Goal: Navigation & Orientation: Find specific page/section

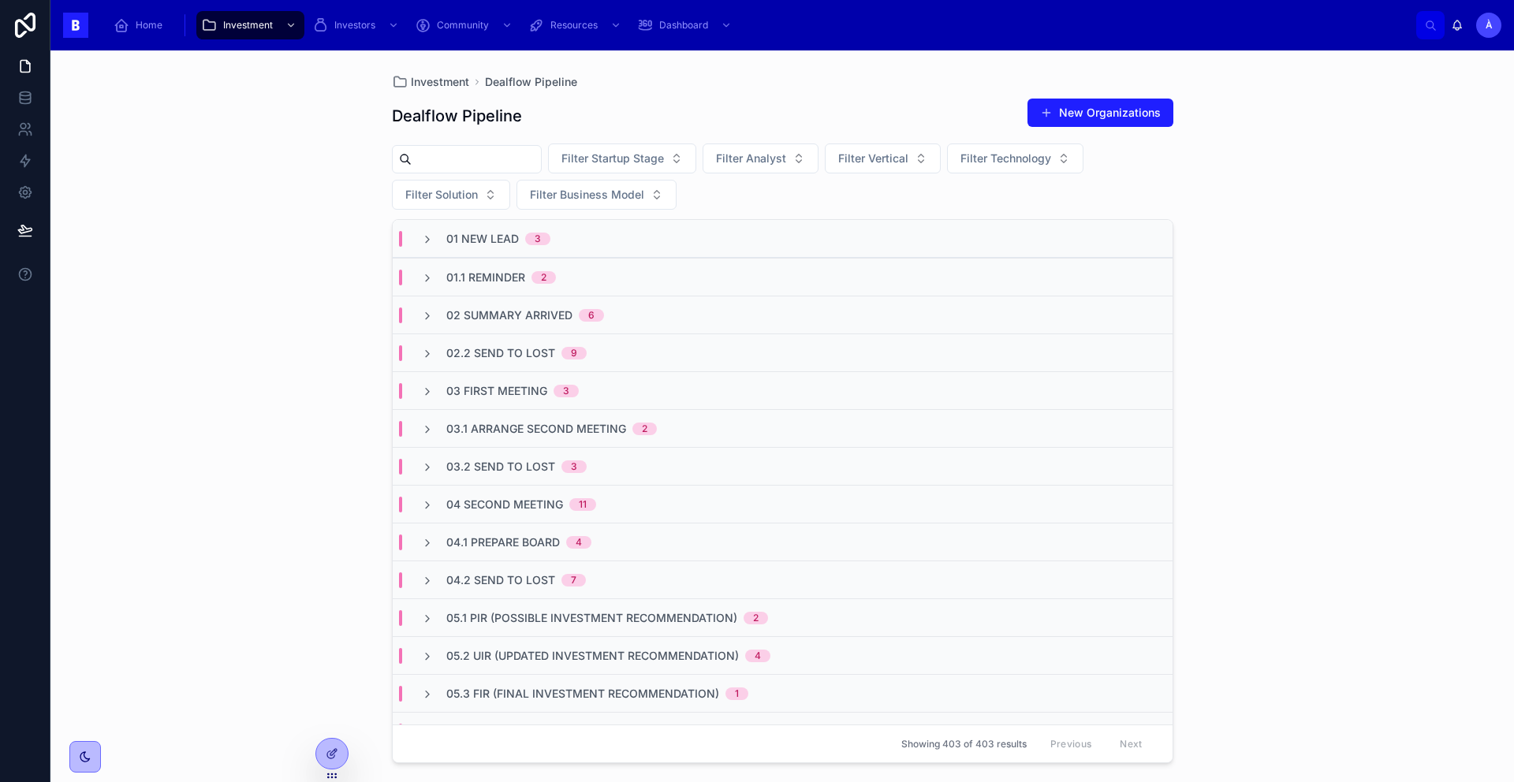
click at [356, 174] on div "Investment Dealflow Pipeline Dealflow Pipeline New Organizations Filter Startup…" at bounding box center [782, 416] width 1464 height 732
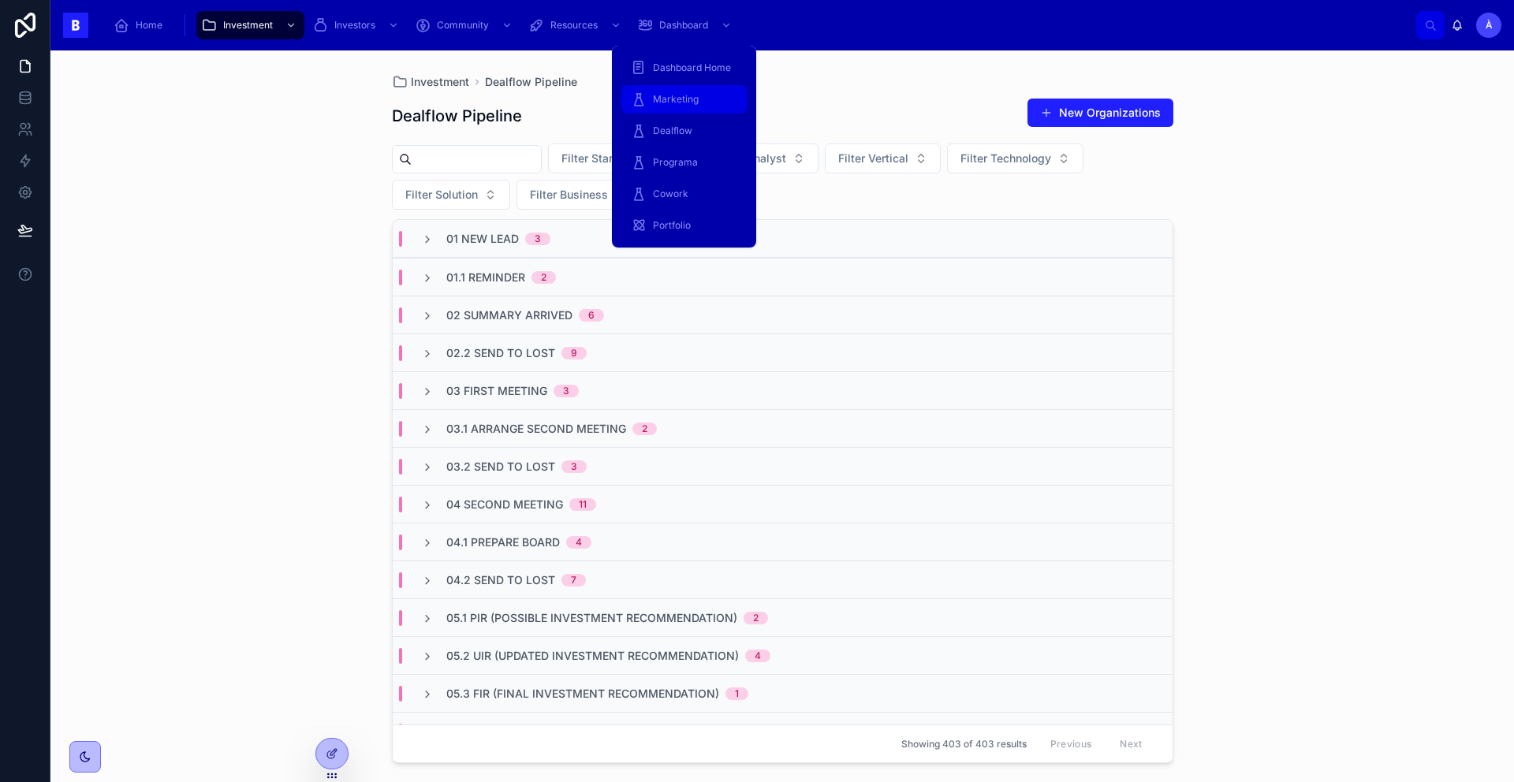
click at [688, 90] on div "Marketing" at bounding box center [684, 99] width 106 height 25
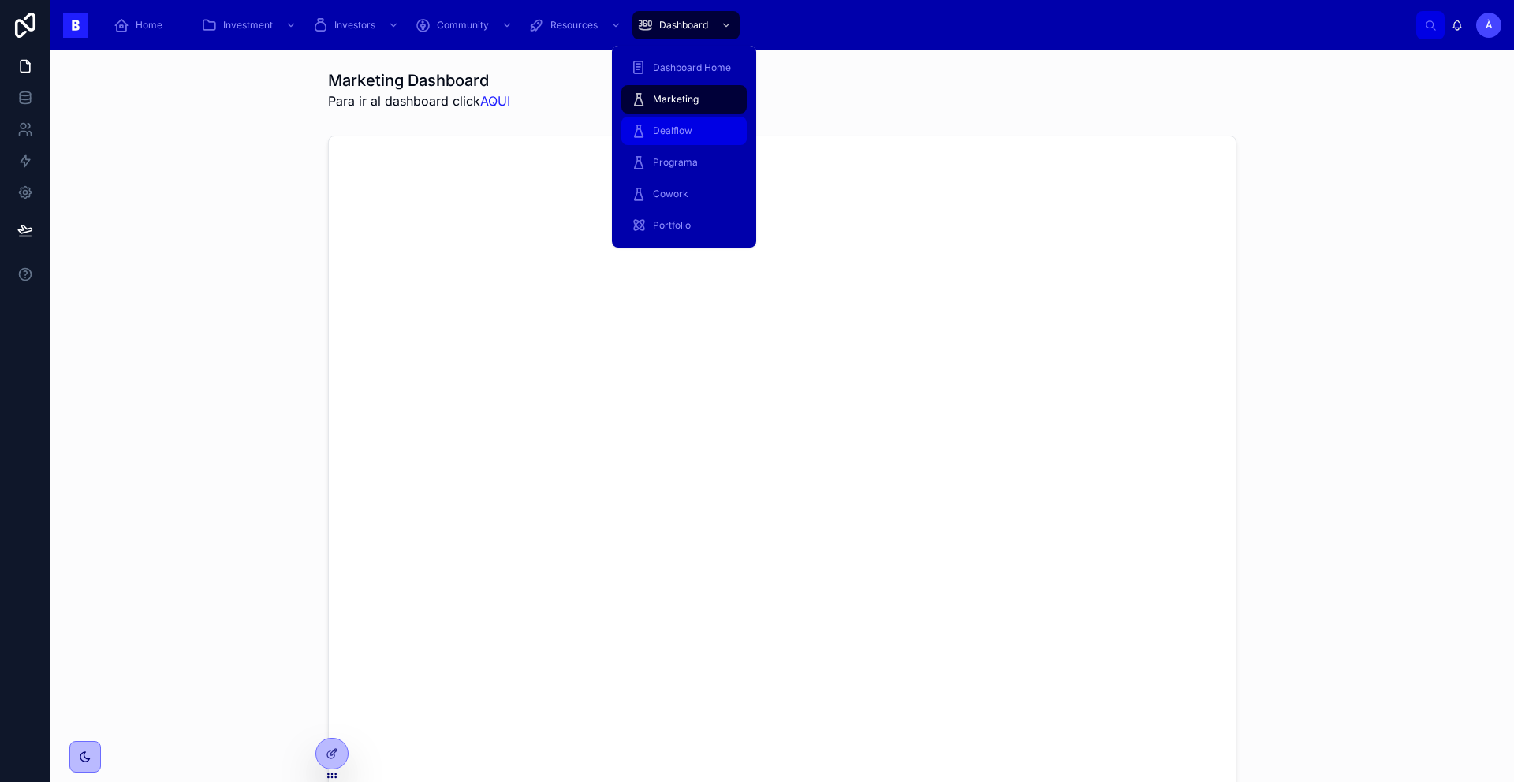
click at [677, 130] on span "Dealflow" at bounding box center [672, 131] width 39 height 13
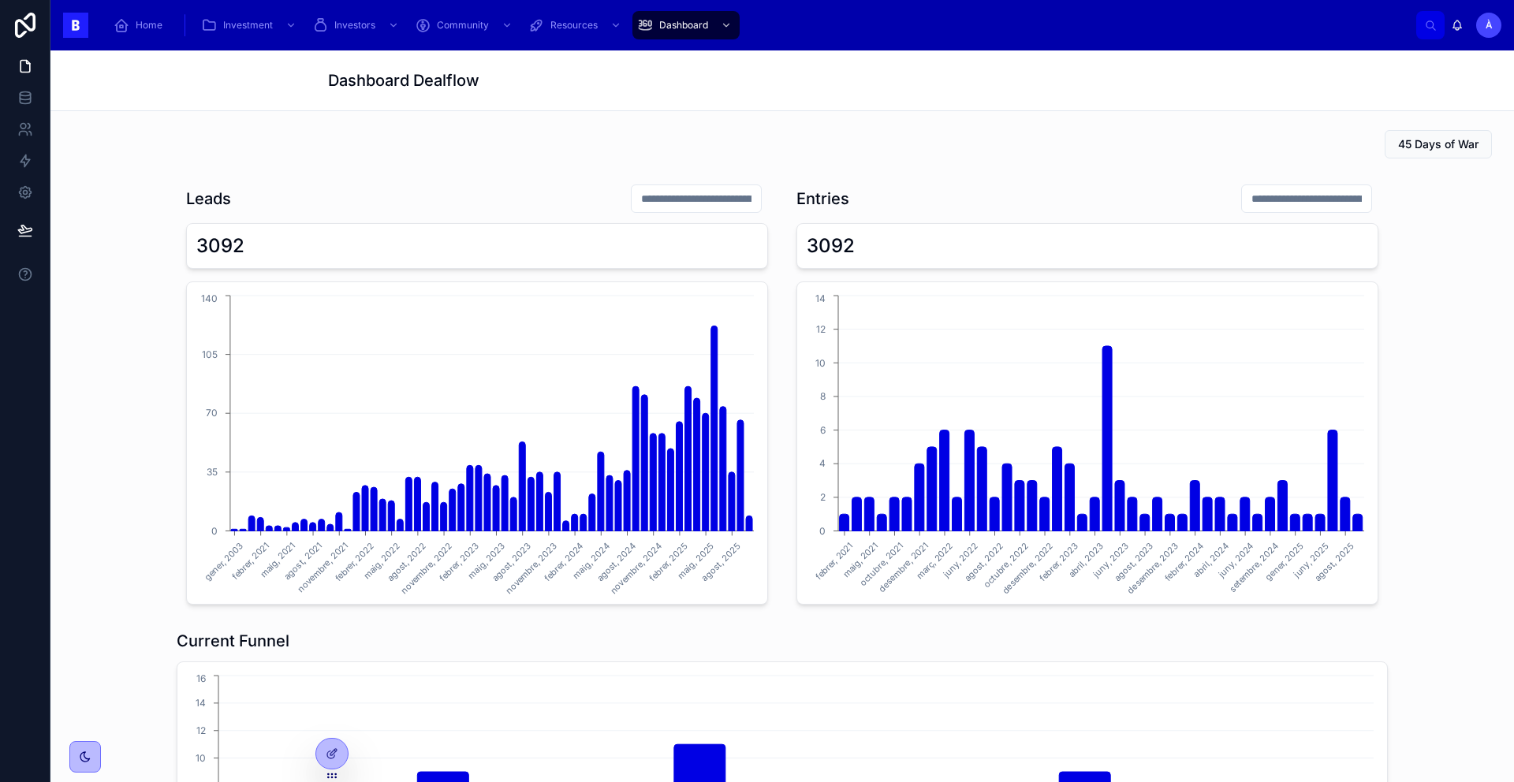
click at [673, 195] on input "text" at bounding box center [696, 199] width 129 height 22
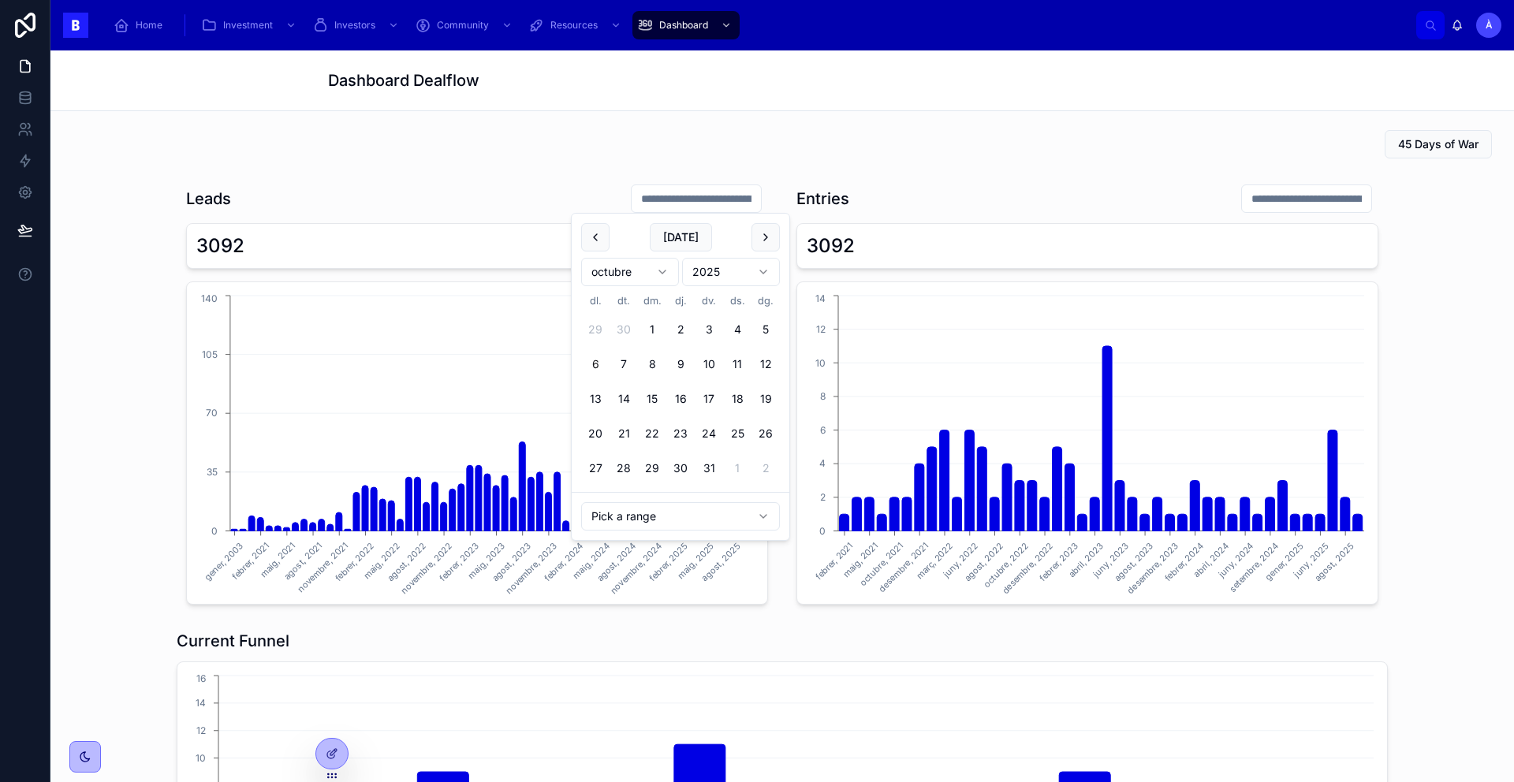
click at [610, 126] on div "45 Days of War" at bounding box center [782, 144] width 1439 height 41
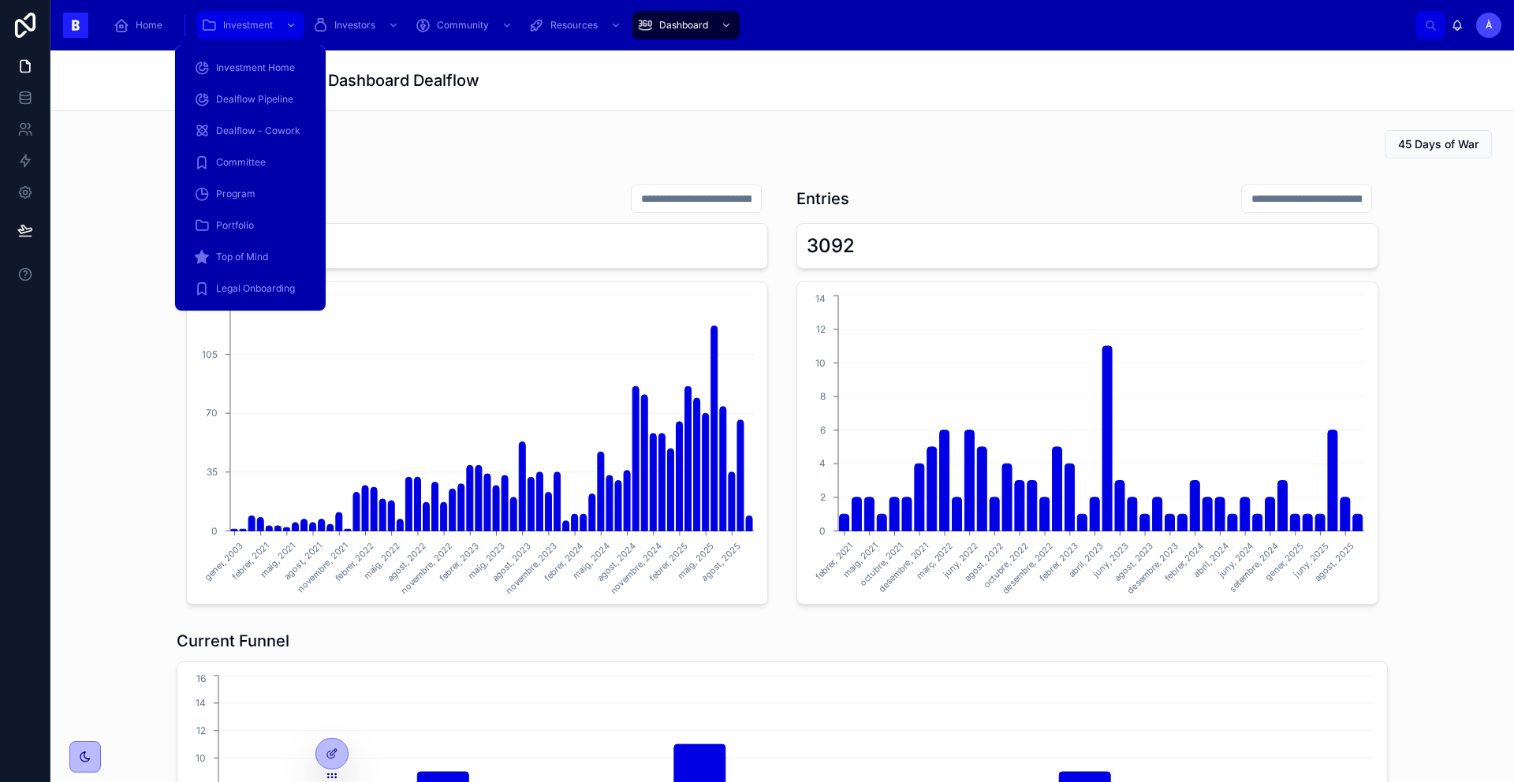
click at [209, 19] on icon "scrollable content" at bounding box center [209, 25] width 16 height 16
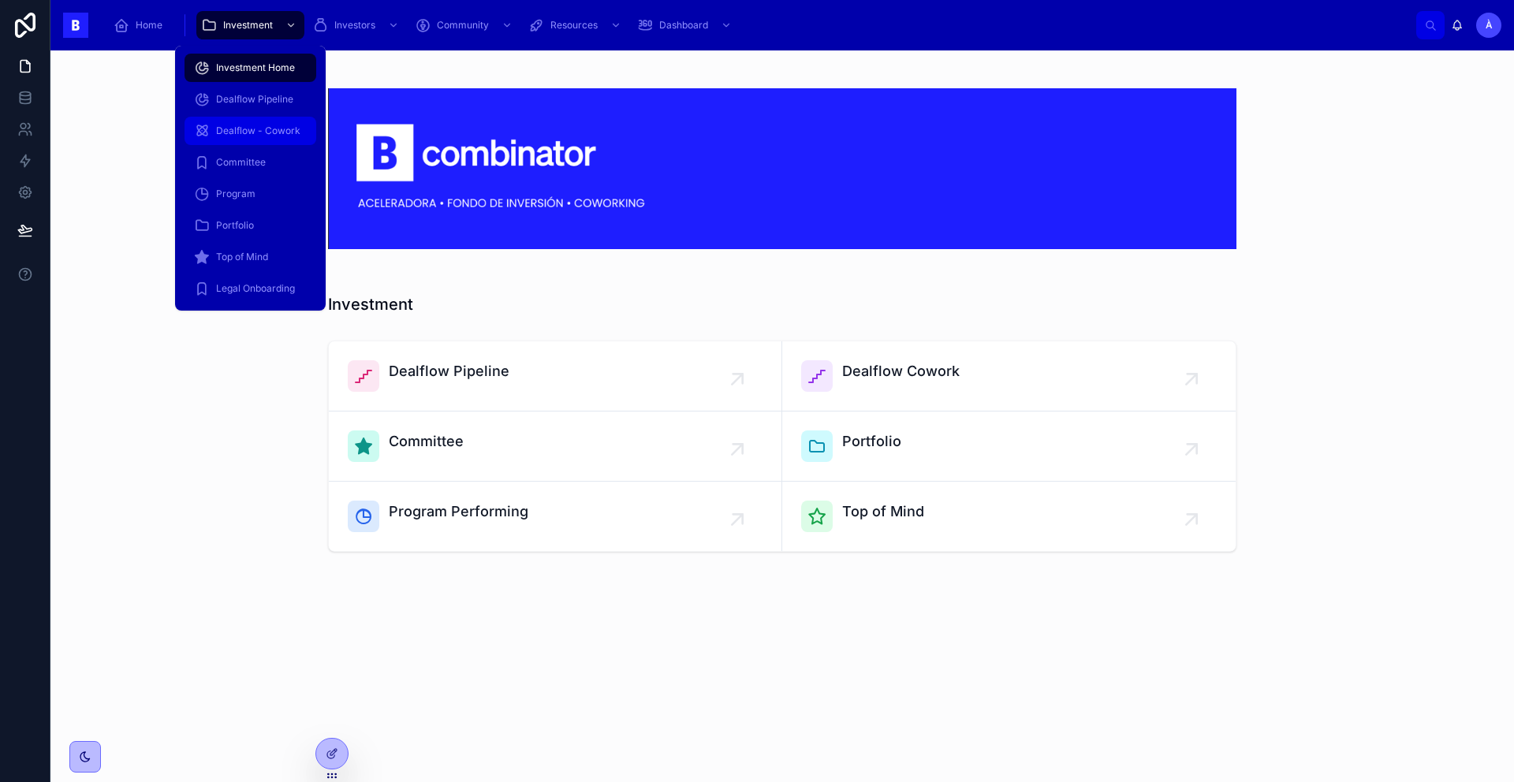
click at [258, 118] on div "Dealflow - Cowork" at bounding box center [250, 130] width 113 height 25
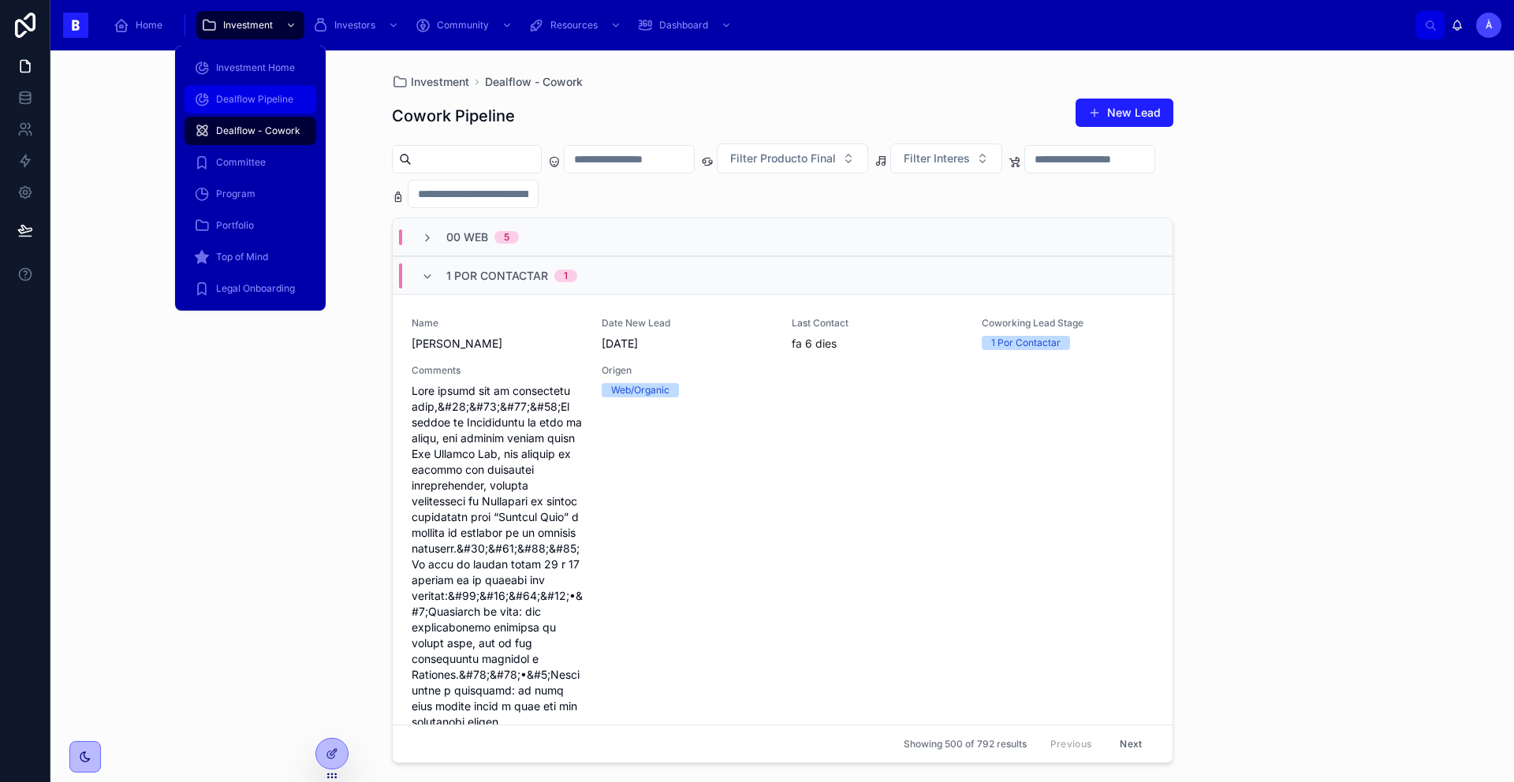
click at [251, 102] on span "Dealflow Pipeline" at bounding box center [254, 99] width 77 height 13
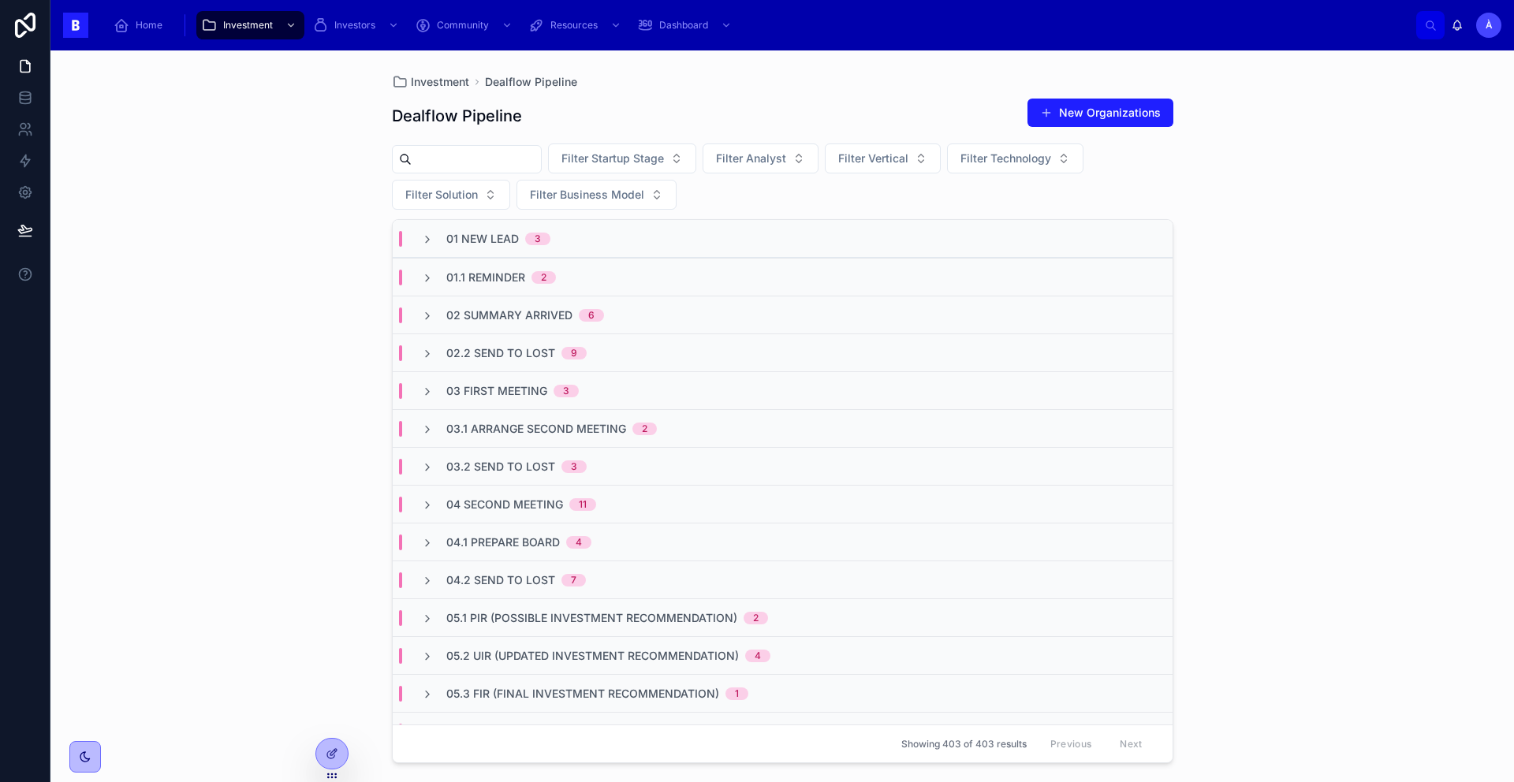
click at [723, 114] on div "Dealflow Pipeline New Organizations" at bounding box center [783, 116] width 782 height 36
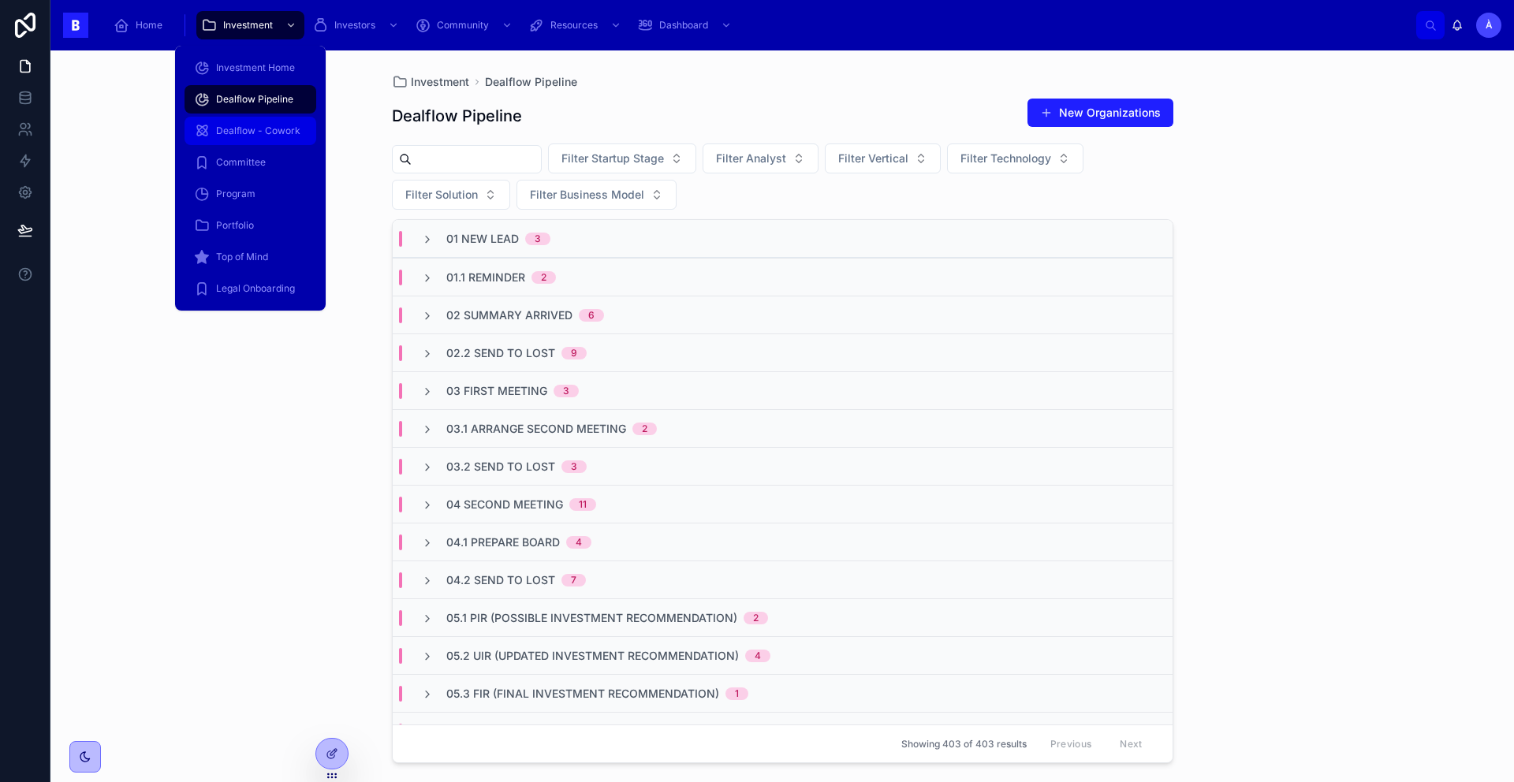
click at [255, 122] on div "Dealflow - Cowork" at bounding box center [250, 130] width 113 height 25
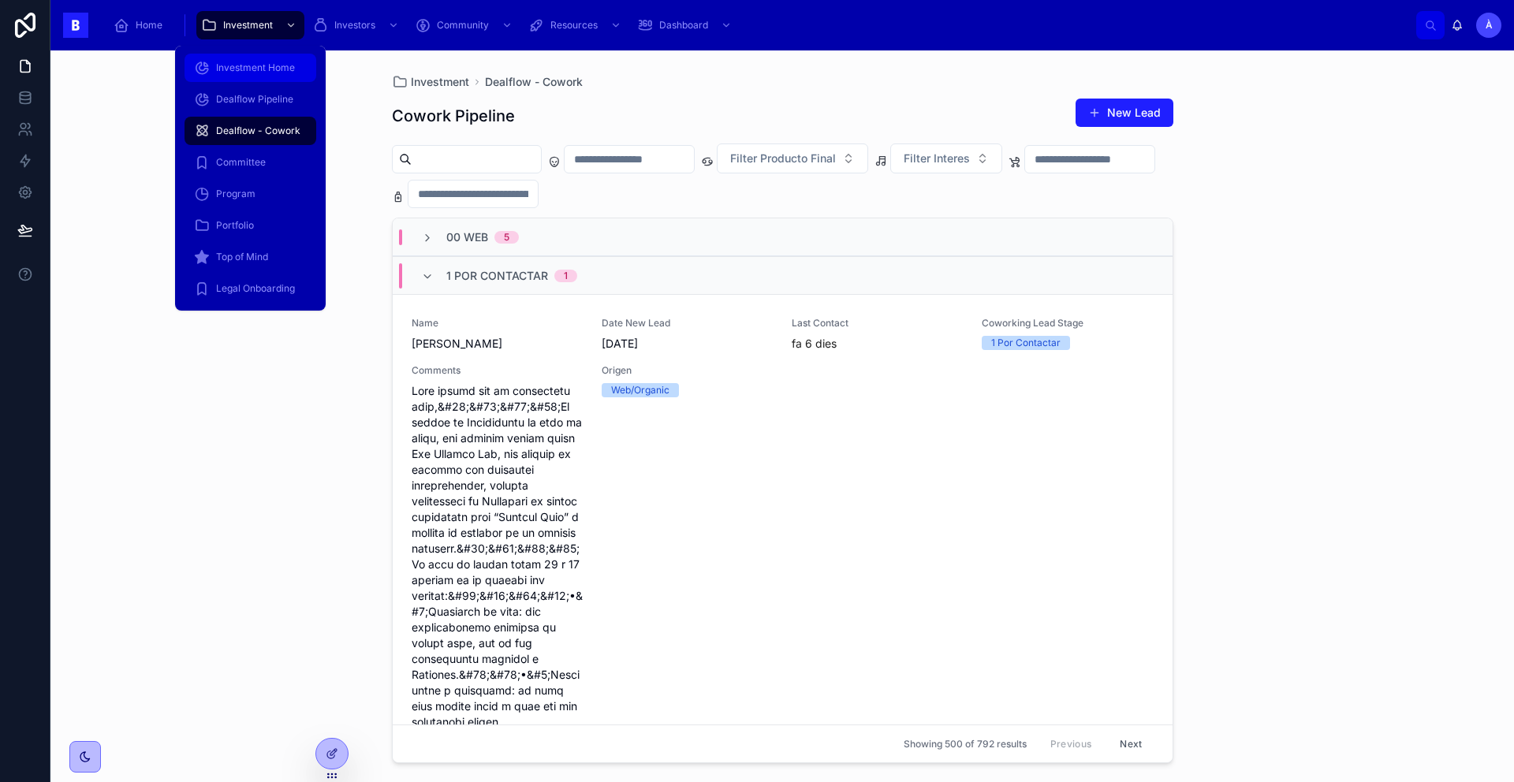
click at [263, 81] on div "Investment Home" at bounding box center [250, 68] width 151 height 32
click at [259, 100] on span "Dealflow Pipeline" at bounding box center [254, 99] width 77 height 13
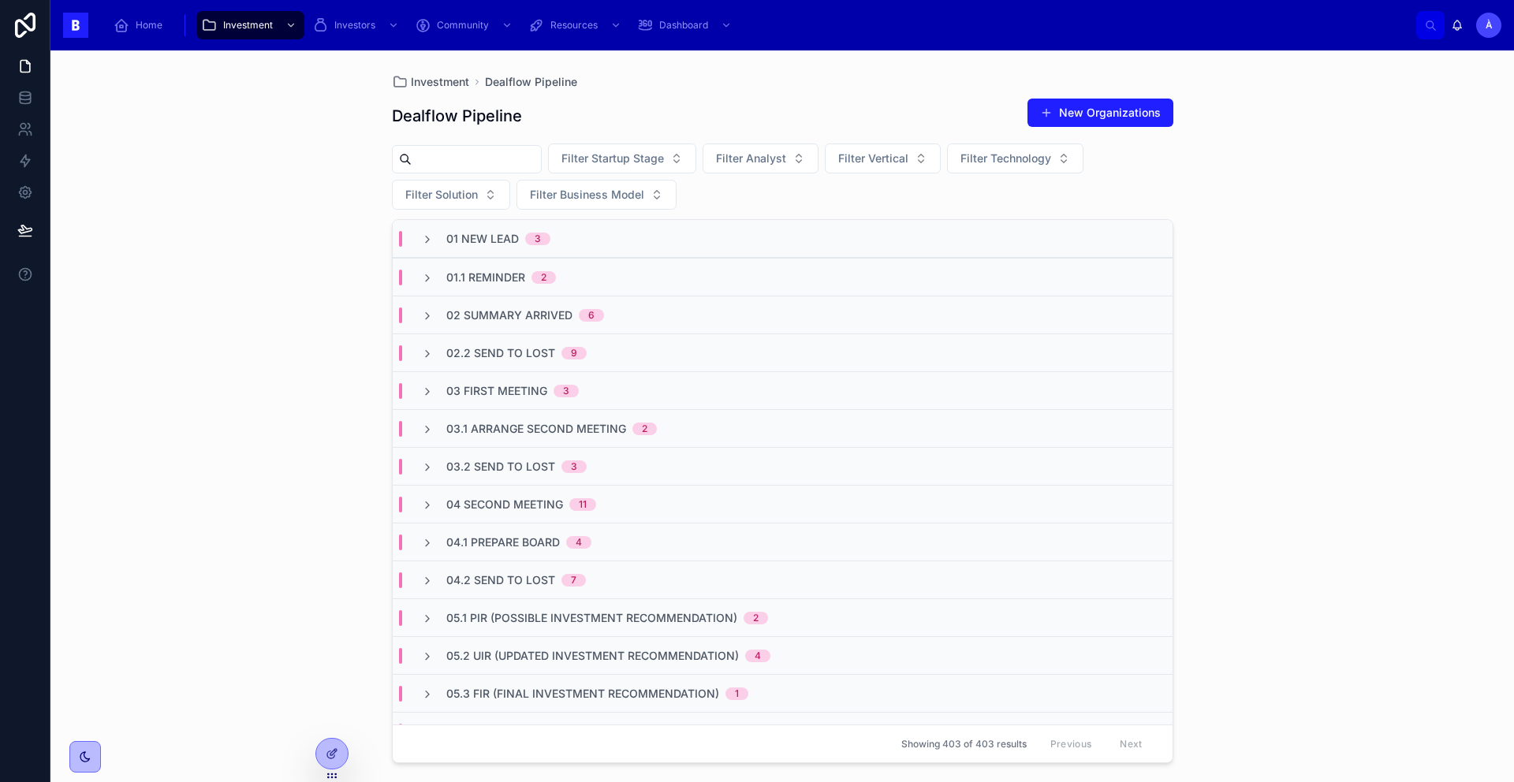
click at [783, 92] on div "Dealflow Pipeline New Organizations Filter Startup Stage Filter Analyst Filter …" at bounding box center [783, 425] width 782 height 675
click at [578, 67] on div "Investment Dealflow Pipeline Dealflow Pipeline New Organizations Filter Startup…" at bounding box center [782, 406] width 807 height 713
drag, startPoint x: 556, startPoint y: 109, endPoint x: 397, endPoint y: 107, distance: 159.3
click at [397, 107] on div "Dealflow Pipeline New Organizations" at bounding box center [783, 116] width 782 height 36
click at [397, 107] on h1 "Dealflow Pipeline" at bounding box center [457, 116] width 130 height 22
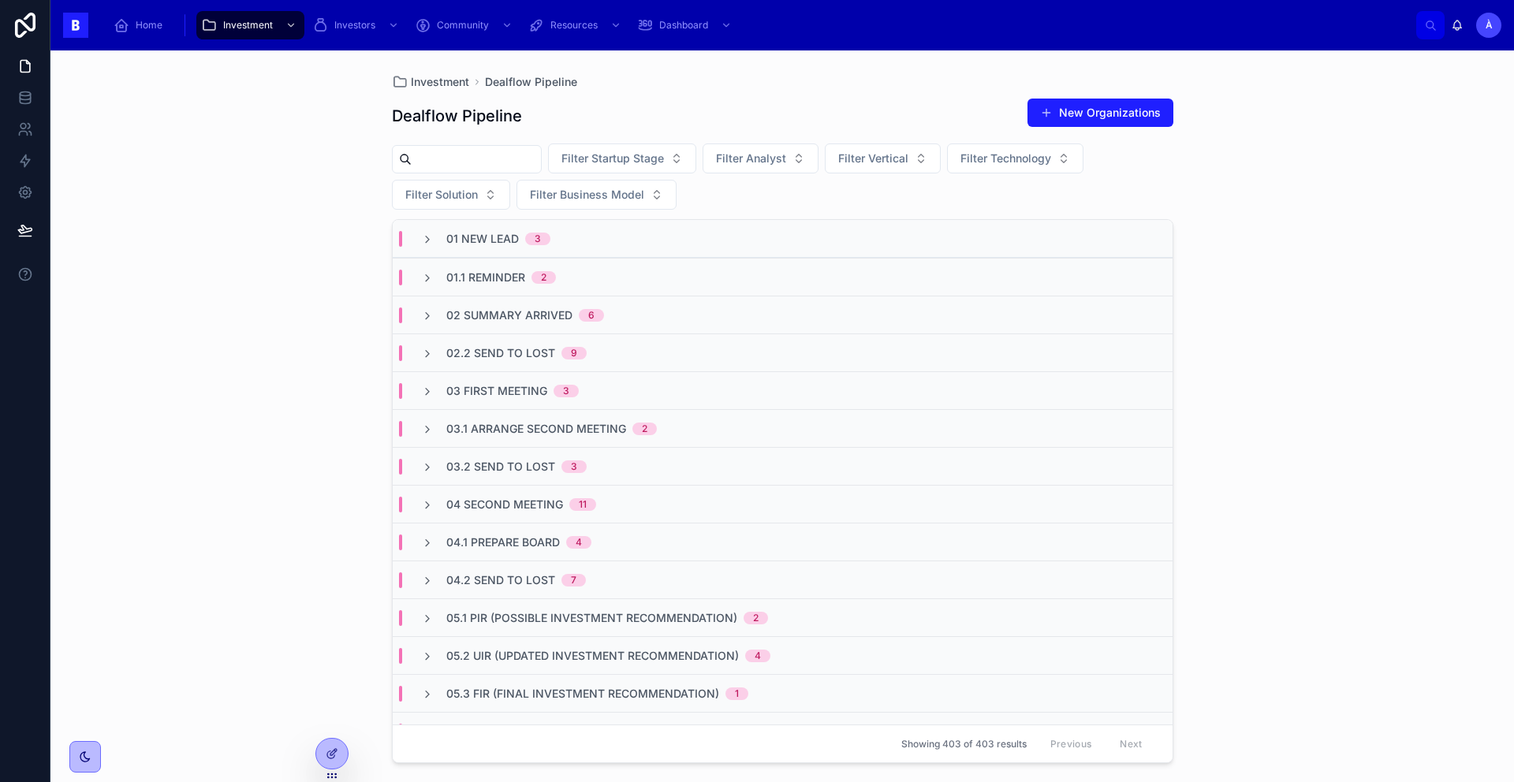
click at [396, 106] on h1 "Dealflow Pipeline" at bounding box center [457, 116] width 130 height 22
click at [579, 104] on div "Dealflow Pipeline New Organizations" at bounding box center [783, 116] width 782 height 36
click at [577, 105] on div "Dealflow Pipeline New Organizations" at bounding box center [783, 116] width 782 height 36
